Goal: Check status: Check status

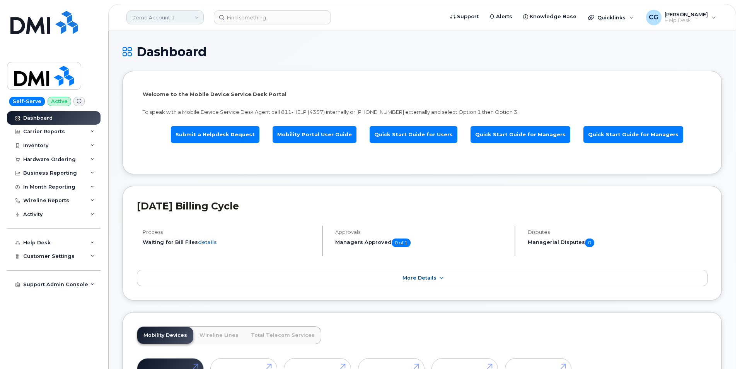
click at [149, 17] on link "Demo Account 1" at bounding box center [164, 17] width 77 height 14
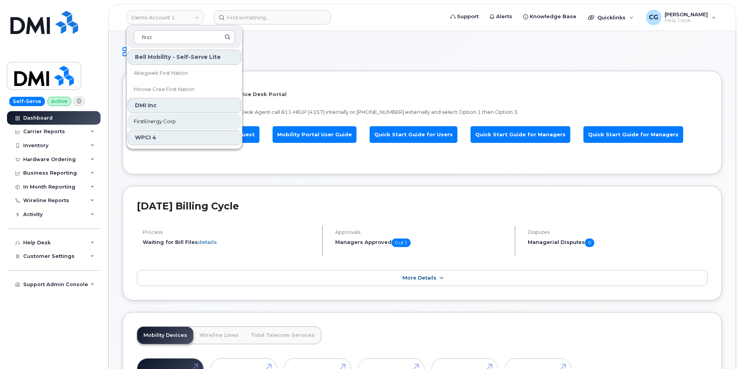
type input "first"
click at [160, 121] on span "FirstEnergy Corp" at bounding box center [155, 122] width 42 height 8
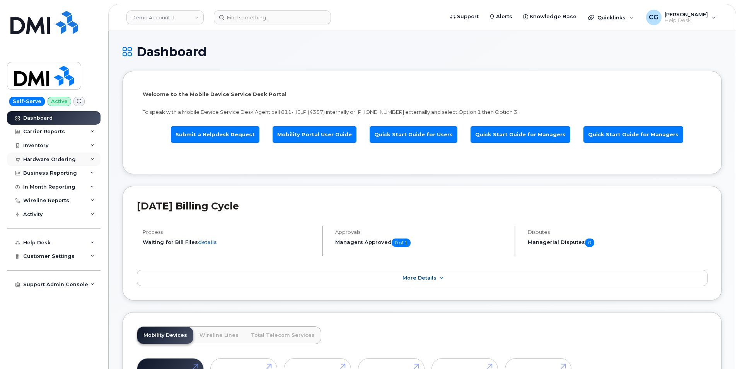
click at [36, 161] on div "Hardware Ordering" at bounding box center [49, 159] width 53 height 6
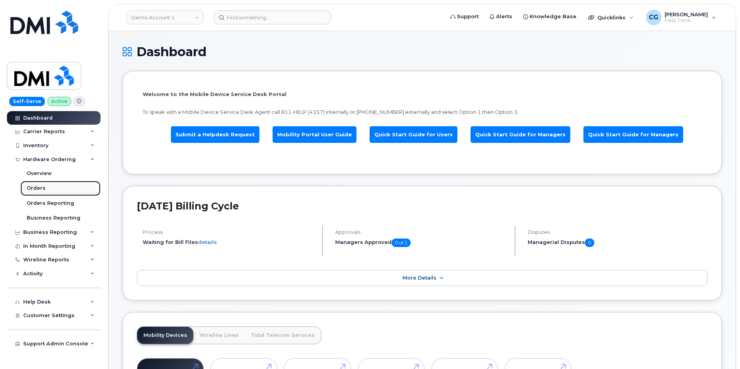
click at [37, 188] on div "Orders" at bounding box center [36, 187] width 19 height 7
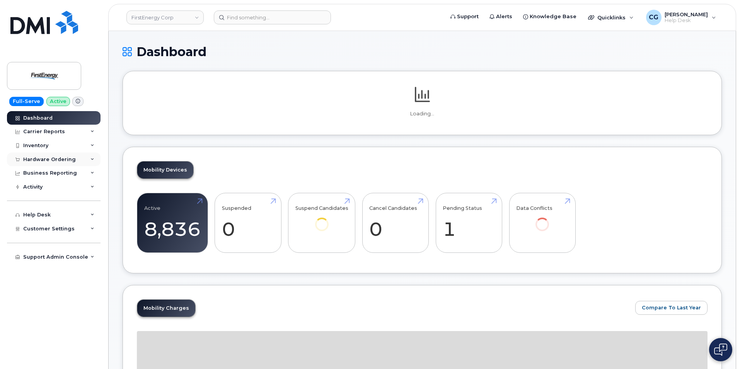
click at [49, 158] on div "Hardware Ordering" at bounding box center [49, 159] width 53 height 6
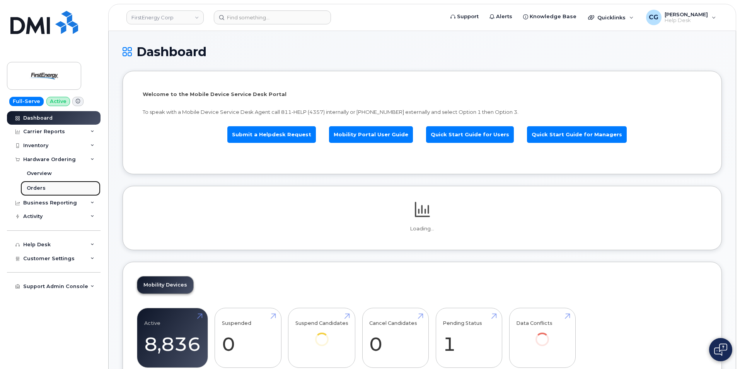
click at [39, 186] on div "Orders" at bounding box center [36, 187] width 19 height 7
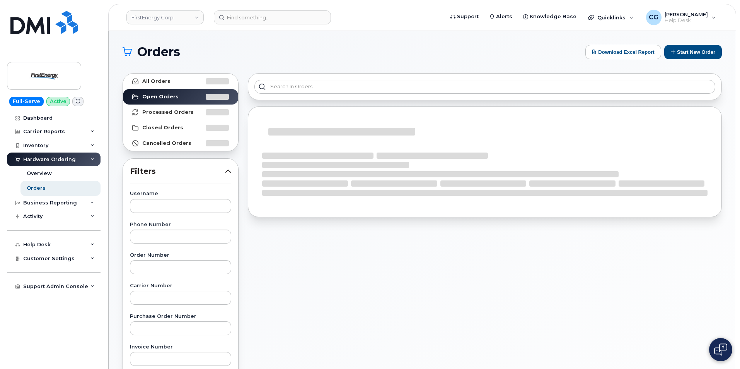
click at [148, 259] on div "Order Number" at bounding box center [180, 263] width 101 height 21
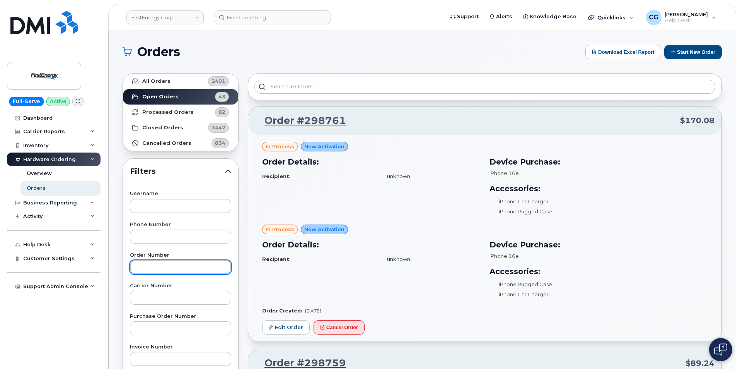
click at [144, 268] on input "text" at bounding box center [180, 267] width 101 height 14
type input "298363"
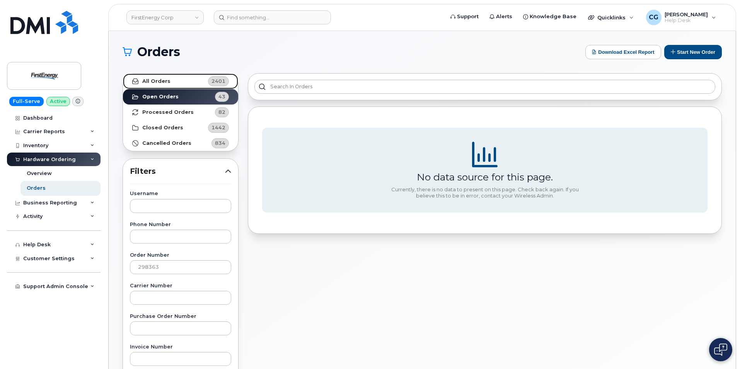
click at [155, 80] on strong "All Orders" at bounding box center [156, 81] width 28 height 6
